Goal: Task Accomplishment & Management: Use online tool/utility

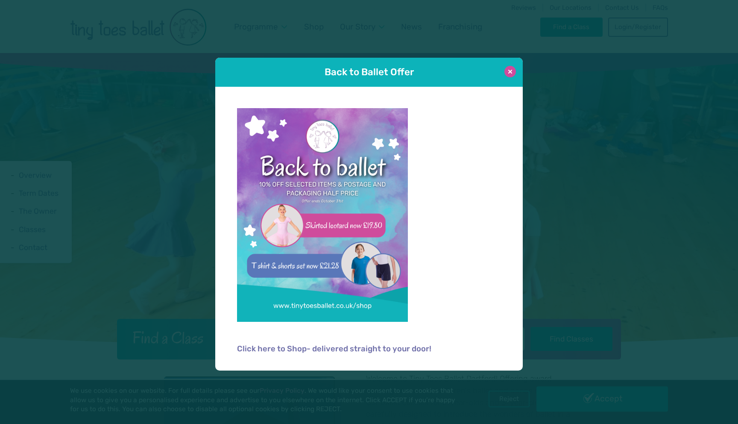
click at [511, 73] on button at bounding box center [510, 72] width 12 height 12
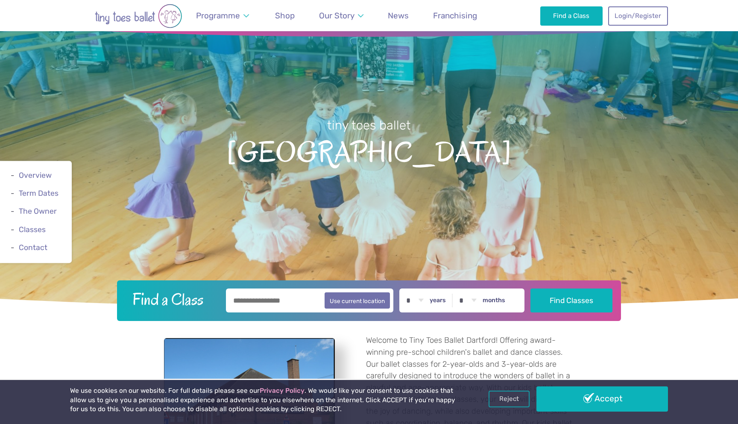
scroll to position [20, 0]
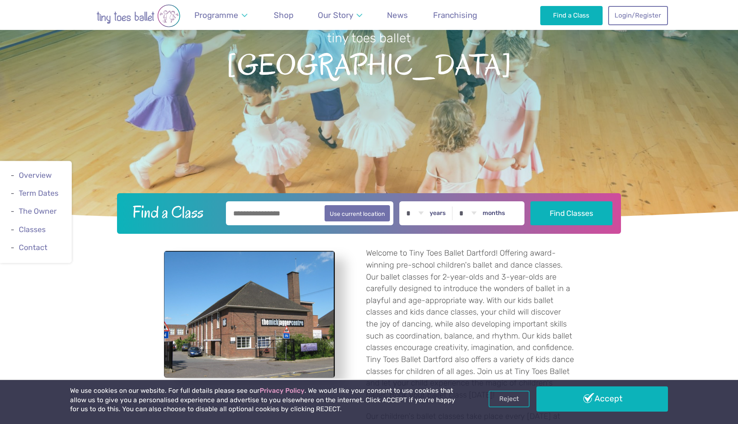
scroll to position [126, 0]
click at [269, 206] on input "text" at bounding box center [309, 213] width 167 height 24
type input "********"
click at [530, 201] on button "Find Classes" at bounding box center [571, 213] width 82 height 24
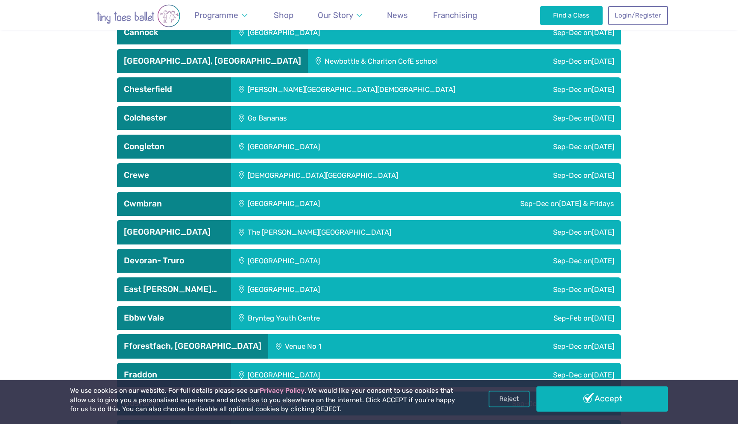
scroll to position [958, 0]
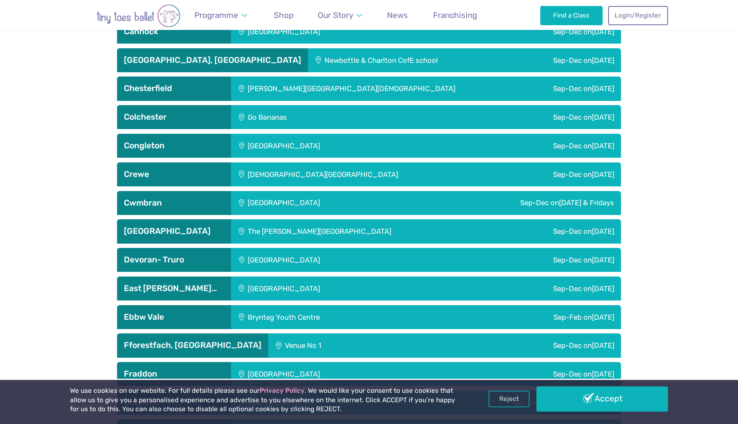
click at [511, 231] on div "Sep-Dec on Saturday" at bounding box center [560, 231] width 120 height 24
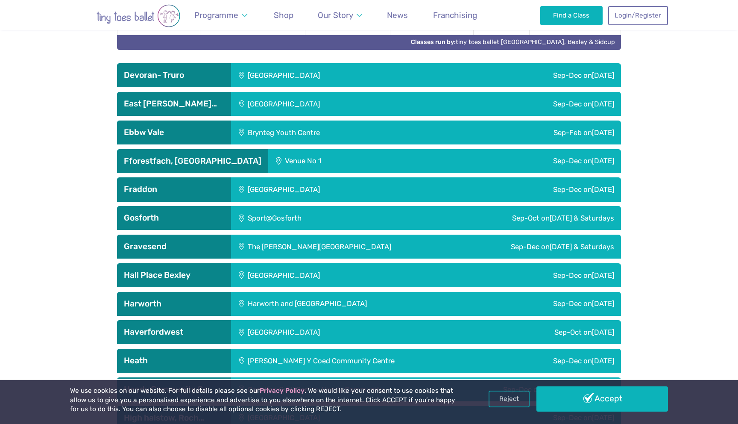
scroll to position [1608, 0]
